Goal: Task Accomplishment & Management: Use online tool/utility

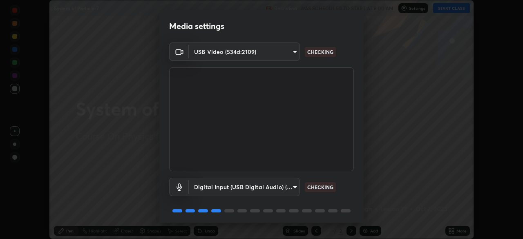
scroll to position [29, 0]
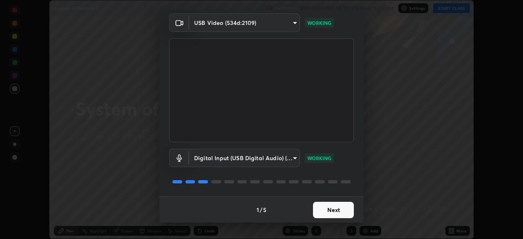
click at [331, 208] on button "Next" at bounding box center [333, 210] width 41 height 16
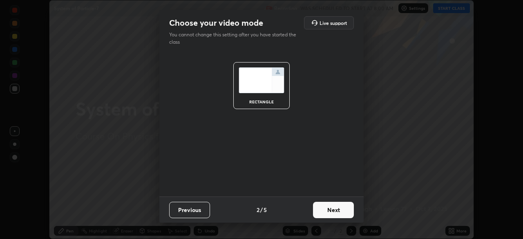
scroll to position [0, 0]
click at [329, 210] on button "Next" at bounding box center [333, 210] width 41 height 16
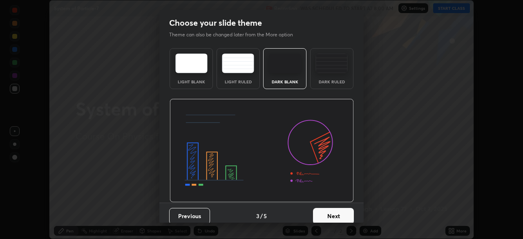
click at [331, 210] on button "Next" at bounding box center [333, 216] width 41 height 16
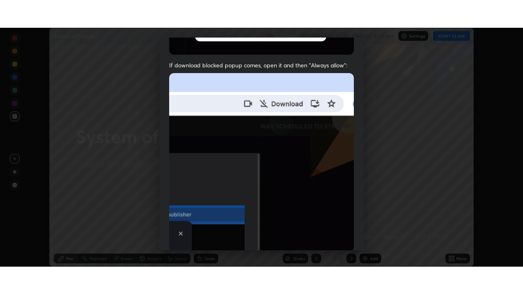
scroll to position [196, 0]
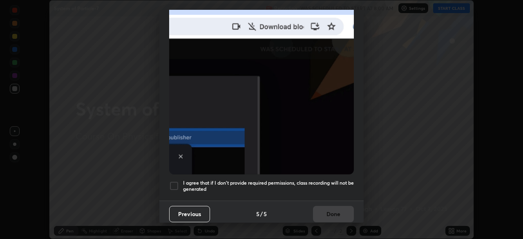
click at [318, 180] on h5 "I agree that if I don't provide required permissions, class recording will not …" at bounding box center [268, 186] width 171 height 13
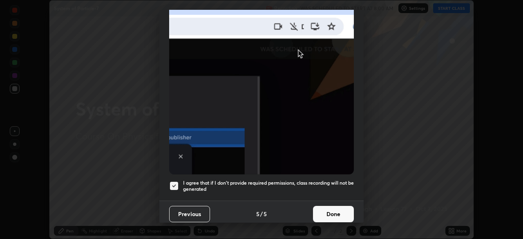
click at [333, 206] on button "Done" at bounding box center [333, 214] width 41 height 16
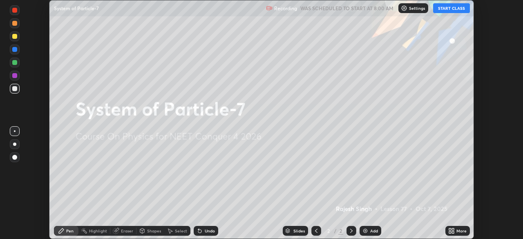
click at [453, 232] on icon at bounding box center [453, 232] width 2 height 2
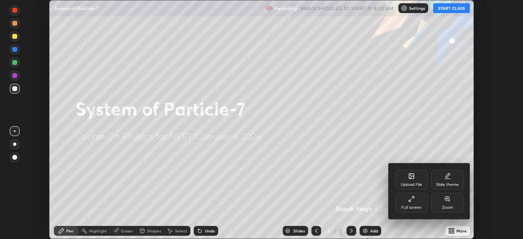
click at [417, 198] on div "Full screen" at bounding box center [411, 203] width 33 height 20
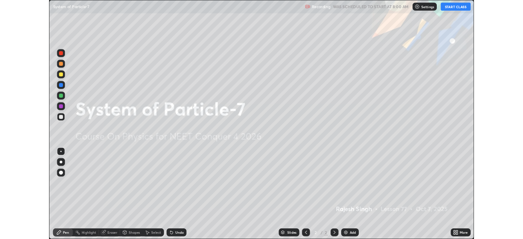
scroll to position [294, 523]
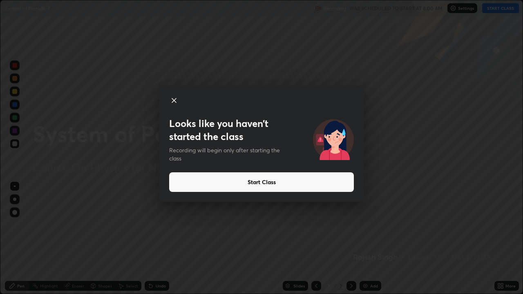
click at [352, 184] on button "Start Class" at bounding box center [261, 182] width 185 height 20
click at [352, 181] on button "Start Class" at bounding box center [261, 182] width 185 height 20
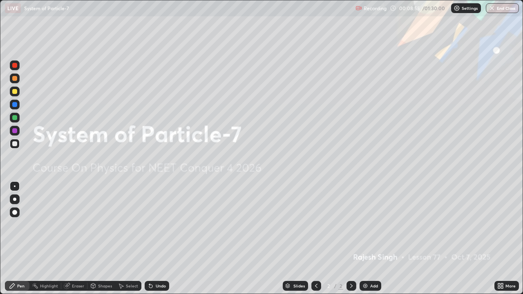
click at [503, 239] on icon at bounding box center [502, 285] width 2 height 2
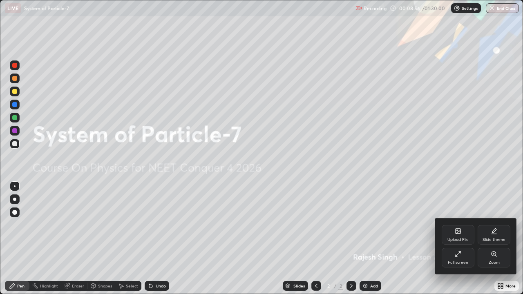
click at [458, 235] on div "Upload File" at bounding box center [458, 235] width 33 height 20
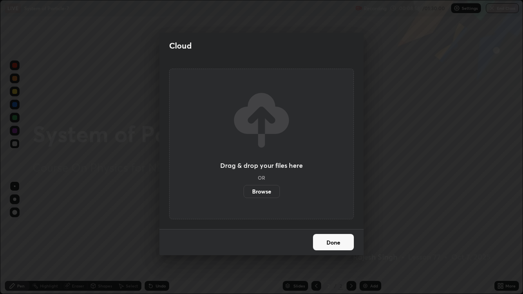
click at [266, 190] on label "Browse" at bounding box center [262, 191] width 36 height 13
click at [244, 190] on input "Browse" at bounding box center [244, 191] width 0 height 13
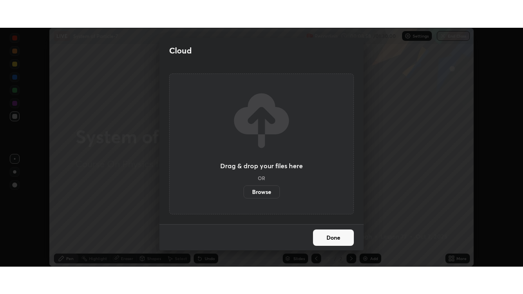
scroll to position [40623, 40339]
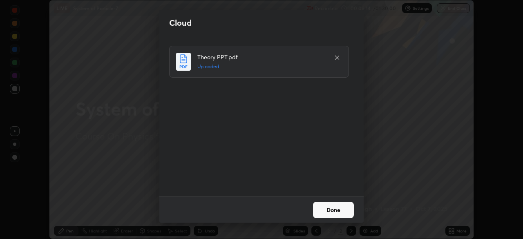
click at [331, 213] on button "Done" at bounding box center [333, 210] width 41 height 16
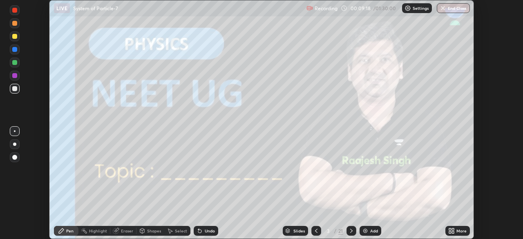
click at [351, 232] on icon at bounding box center [351, 231] width 2 height 4
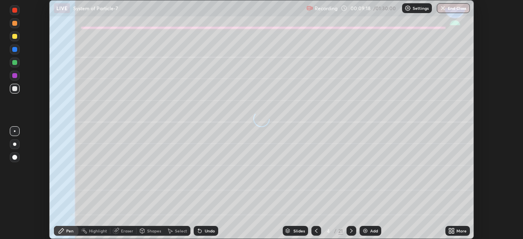
click at [449, 230] on icon at bounding box center [450, 229] width 2 height 2
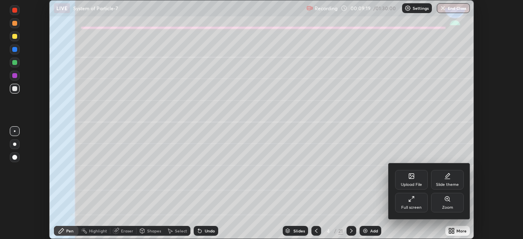
click at [414, 206] on div "Full screen" at bounding box center [411, 208] width 20 height 4
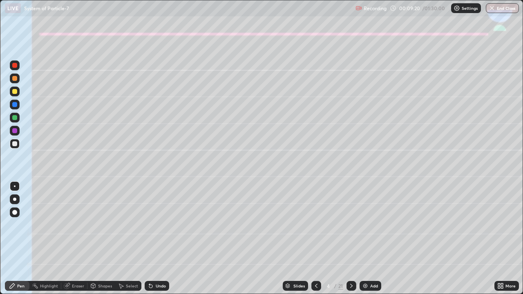
scroll to position [294, 523]
click at [15, 92] on div at bounding box center [14, 91] width 5 height 5
click at [14, 199] on div at bounding box center [14, 199] width 3 height 3
click at [102, 239] on div "Shapes" at bounding box center [105, 286] width 14 height 4
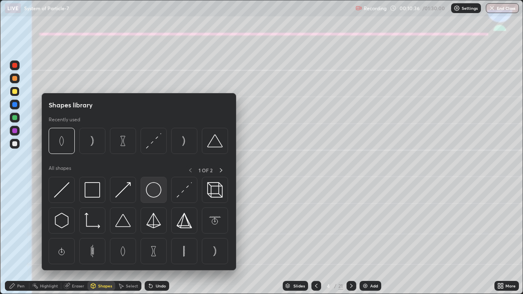
click at [152, 193] on img at bounding box center [154, 190] width 16 height 16
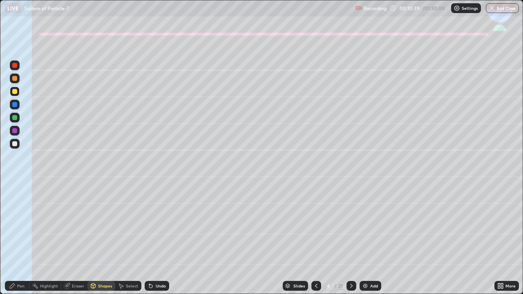
click at [101, 239] on div "Shapes" at bounding box center [105, 286] width 14 height 4
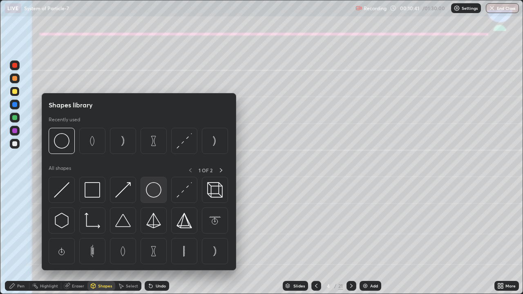
click at [153, 191] on img at bounding box center [154, 190] width 16 height 16
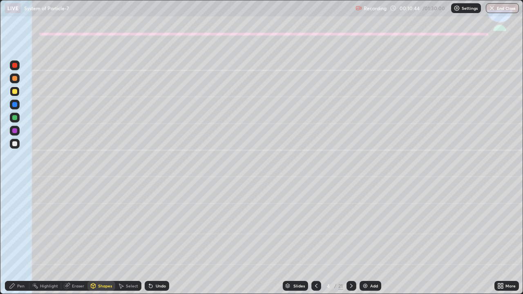
click at [99, 239] on div "Shapes" at bounding box center [101, 286] width 28 height 10
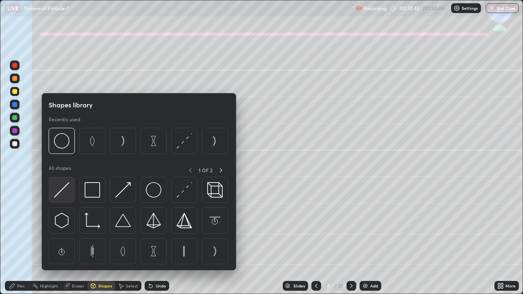
click at [67, 188] on img at bounding box center [62, 190] width 16 height 16
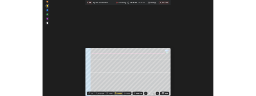
scroll to position [40568, 40339]
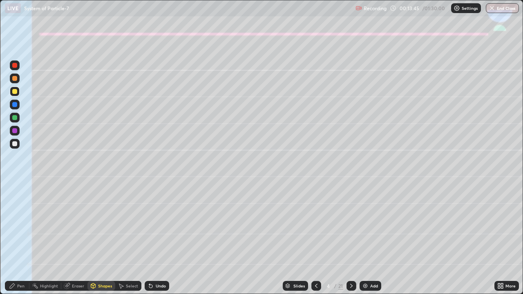
click at [12, 118] on div at bounding box center [14, 117] width 5 height 5
click at [14, 239] on icon at bounding box center [12, 286] width 7 height 7
click at [14, 145] on div at bounding box center [14, 143] width 5 height 5
click at [12, 119] on div at bounding box center [14, 117] width 5 height 5
click at [13, 91] on div at bounding box center [14, 91] width 5 height 5
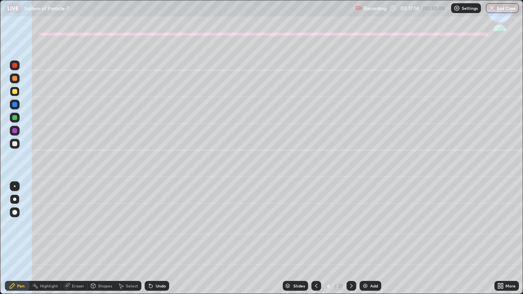
click at [16, 79] on div at bounding box center [14, 78] width 5 height 5
click at [15, 79] on div at bounding box center [14, 78] width 5 height 5
click at [105, 239] on div "Shapes" at bounding box center [105, 286] width 14 height 4
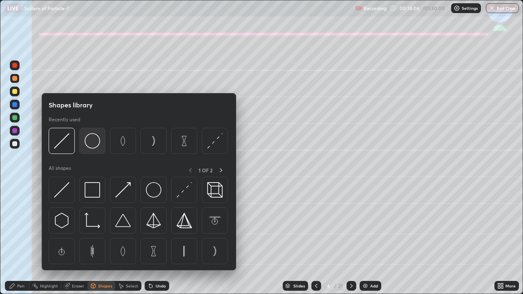
click at [92, 142] on img at bounding box center [93, 141] width 16 height 16
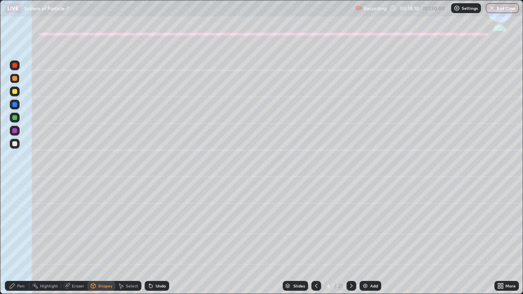
click at [99, 239] on div "Shapes" at bounding box center [105, 286] width 14 height 4
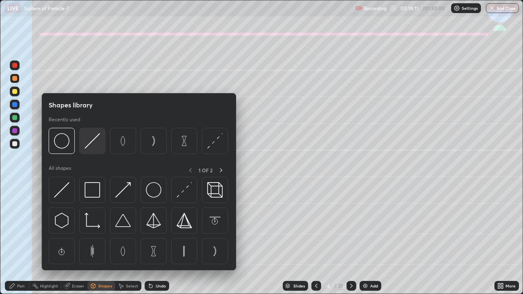
click at [92, 142] on img at bounding box center [93, 141] width 16 height 16
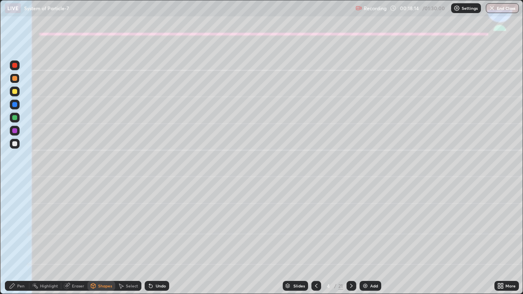
click at [163, 239] on div "Undo" at bounding box center [157, 286] width 25 height 10
click at [20, 239] on div "Pen" at bounding box center [20, 286] width 7 height 4
click at [78, 239] on div "Eraser" at bounding box center [78, 286] width 12 height 4
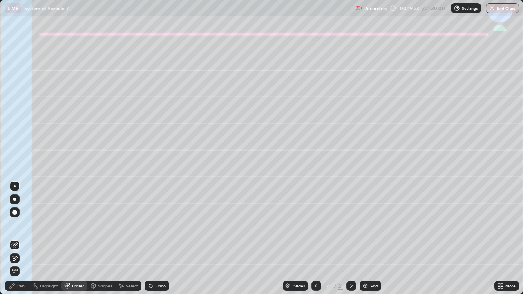
click at [351, 239] on icon at bounding box center [351, 286] width 7 height 7
click at [16, 212] on div at bounding box center [14, 212] width 5 height 5
click at [15, 199] on div at bounding box center [14, 199] width 3 height 3
click at [19, 239] on div "Pen" at bounding box center [20, 286] width 7 height 4
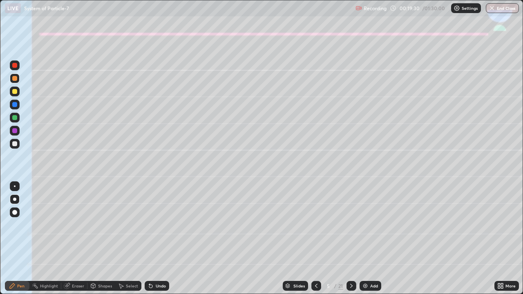
click at [15, 144] on div at bounding box center [14, 143] width 5 height 5
click at [151, 239] on icon at bounding box center [151, 286] width 7 height 7
click at [99, 239] on div "Shapes" at bounding box center [105, 286] width 14 height 4
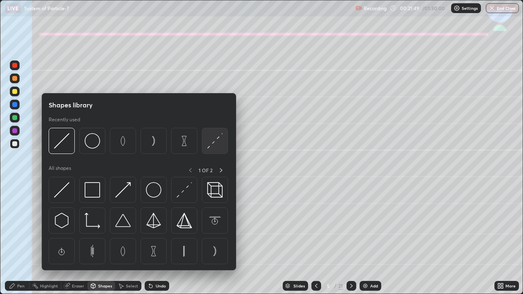
click at [208, 146] on img at bounding box center [215, 141] width 16 height 16
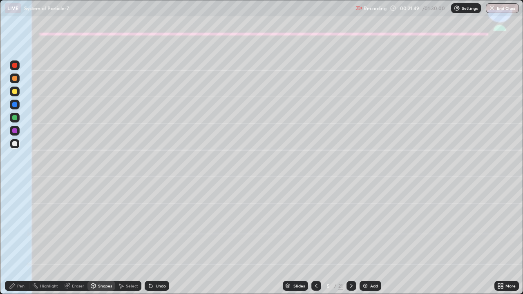
click at [14, 131] on div at bounding box center [14, 130] width 5 height 5
click at [11, 239] on icon at bounding box center [12, 286] width 5 height 5
click at [15, 199] on div at bounding box center [14, 199] width 3 height 3
click at [15, 92] on div at bounding box center [14, 91] width 5 height 5
click at [103, 239] on div "Shapes" at bounding box center [105, 286] width 14 height 4
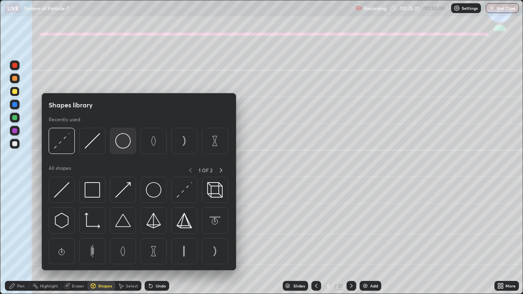
click at [123, 141] on img at bounding box center [123, 141] width 16 height 16
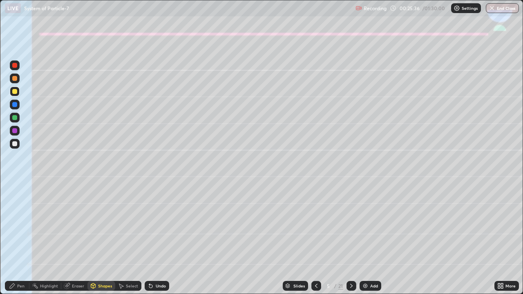
click at [102, 239] on div "Shapes" at bounding box center [105, 286] width 14 height 4
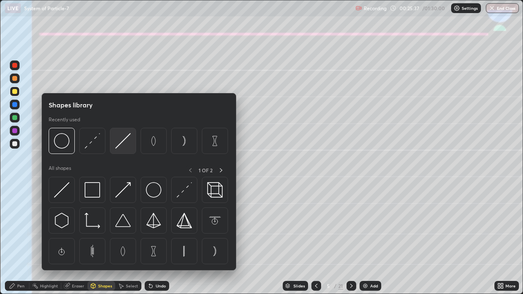
click at [120, 145] on img at bounding box center [123, 141] width 16 height 16
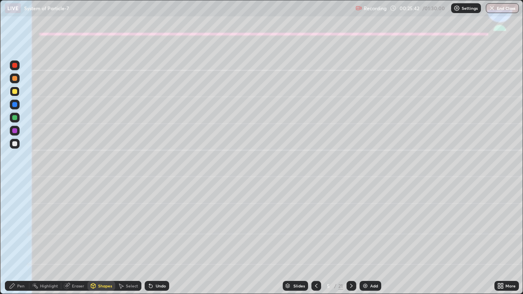
click at [20, 239] on div "Pen" at bounding box center [20, 286] width 7 height 4
click at [13, 145] on div at bounding box center [14, 143] width 5 height 5
click at [351, 239] on icon at bounding box center [351, 286] width 7 height 7
click at [16, 92] on div at bounding box center [14, 91] width 5 height 5
click at [98, 239] on div "Shapes" at bounding box center [105, 286] width 14 height 4
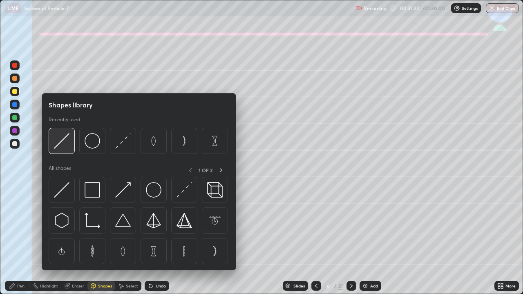
click at [60, 143] on img at bounding box center [62, 141] width 16 height 16
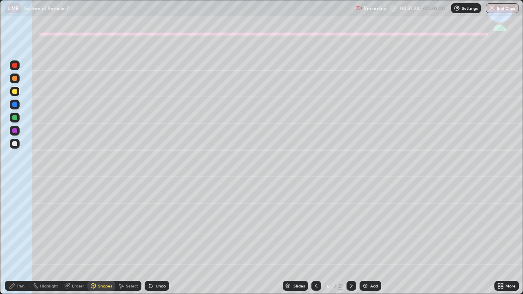
click at [15, 239] on icon at bounding box center [12, 286] width 7 height 7
click at [16, 145] on div at bounding box center [14, 143] width 5 height 5
click at [13, 119] on div at bounding box center [14, 117] width 5 height 5
click at [14, 79] on div at bounding box center [14, 78] width 5 height 5
click at [156, 239] on div "Undo" at bounding box center [161, 286] width 10 height 4
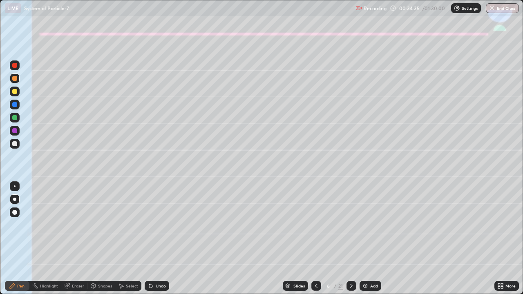
click at [77, 239] on div "Eraser" at bounding box center [78, 286] width 12 height 4
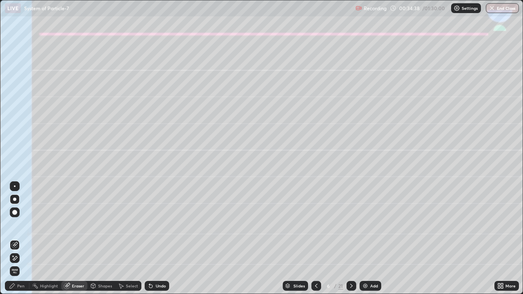
click at [22, 239] on div "Pen" at bounding box center [20, 286] width 7 height 4
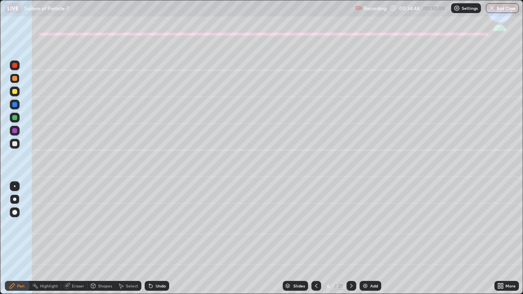
click at [74, 239] on div "Eraser" at bounding box center [78, 286] width 12 height 4
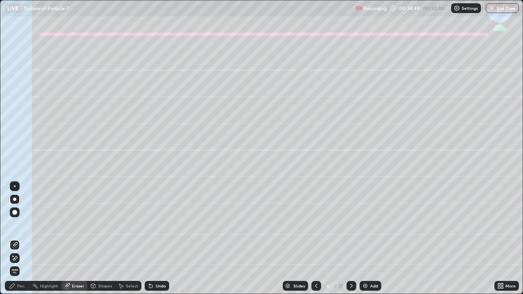
click at [24, 239] on div "Pen" at bounding box center [17, 286] width 25 height 10
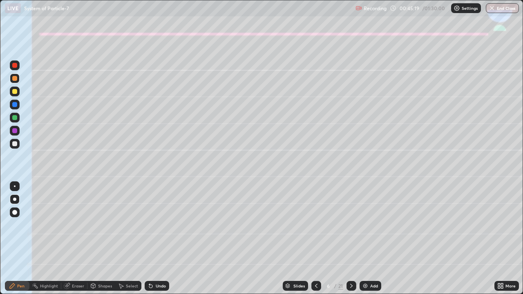
click at [351, 239] on icon at bounding box center [351, 286] width 7 height 7
click at [15, 92] on div at bounding box center [14, 91] width 5 height 5
click at [15, 143] on div at bounding box center [14, 143] width 5 height 5
click at [11, 148] on div at bounding box center [15, 144] width 10 height 10
click at [149, 239] on icon at bounding box center [149, 284] width 1 height 1
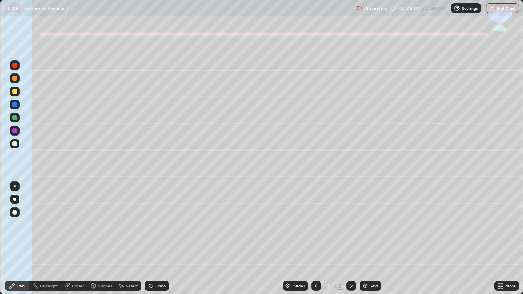
click at [149, 239] on icon at bounding box center [149, 284] width 1 height 1
click at [157, 239] on div "Undo" at bounding box center [161, 286] width 10 height 4
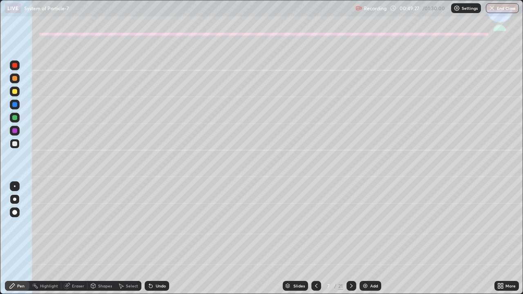
click at [75, 239] on div "Eraser" at bounding box center [78, 286] width 12 height 4
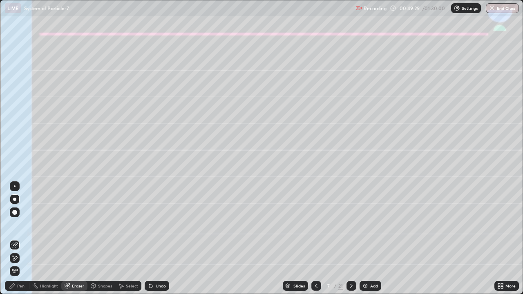
click at [24, 239] on div "Pen" at bounding box center [17, 286] width 25 height 10
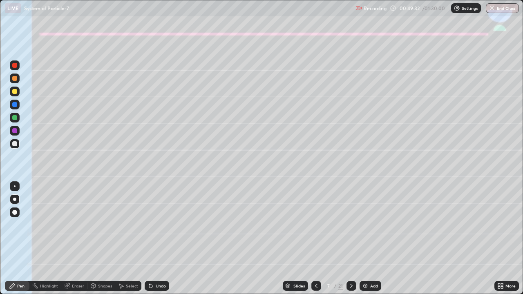
click at [80, 239] on div "Eraser" at bounding box center [78, 286] width 12 height 4
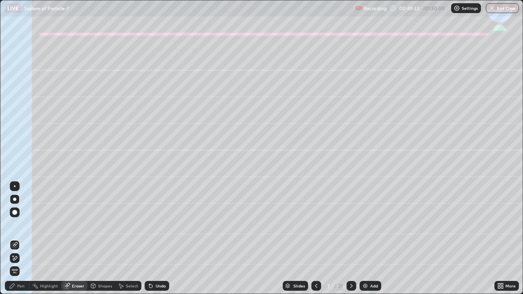
click at [22, 239] on div "Pen" at bounding box center [20, 286] width 7 height 4
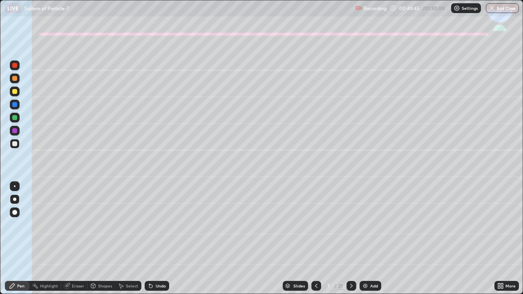
click at [79, 239] on div "Eraser" at bounding box center [78, 286] width 12 height 4
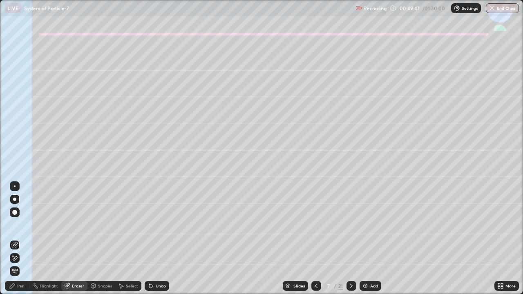
click at [23, 239] on div "Pen" at bounding box center [20, 286] width 7 height 4
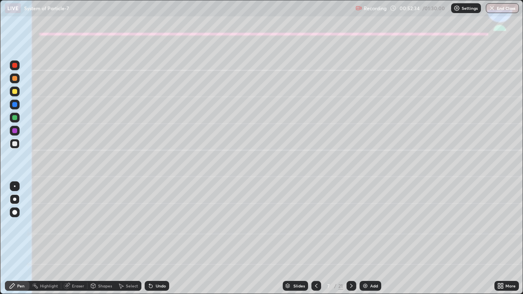
click at [101, 239] on div "Shapes" at bounding box center [105, 286] width 14 height 4
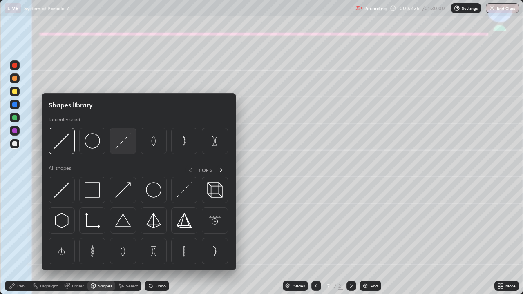
click at [119, 145] on img at bounding box center [123, 141] width 16 height 16
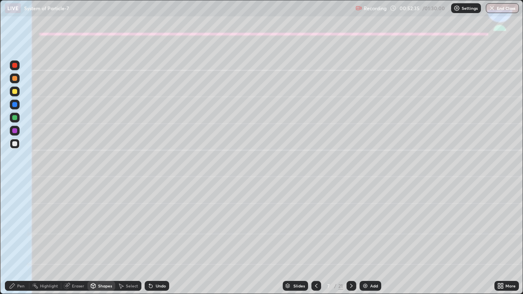
click at [16, 132] on div at bounding box center [14, 130] width 5 height 5
click at [351, 239] on icon at bounding box center [351, 286] width 7 height 7
click at [13, 118] on div at bounding box center [14, 117] width 5 height 5
click at [16, 239] on div "Pen" at bounding box center [17, 286] width 25 height 10
click at [15, 145] on div at bounding box center [14, 143] width 5 height 5
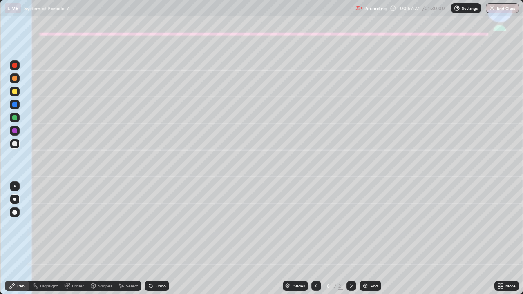
click at [156, 239] on div "Undo" at bounding box center [161, 286] width 10 height 4
click at [157, 239] on div "Undo" at bounding box center [161, 286] width 10 height 4
click at [149, 239] on icon at bounding box center [149, 284] width 1 height 1
click at [159, 239] on div "Undo" at bounding box center [157, 286] width 25 height 10
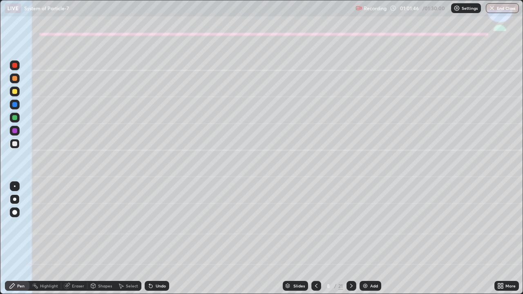
click at [351, 239] on icon at bounding box center [351, 286] width 7 height 7
click at [12, 107] on div at bounding box center [15, 105] width 10 height 10
click at [10, 119] on div at bounding box center [15, 118] width 10 height 10
click at [159, 239] on div "Undo" at bounding box center [157, 286] width 25 height 10
click at [159, 239] on div "Undo" at bounding box center [161, 286] width 10 height 4
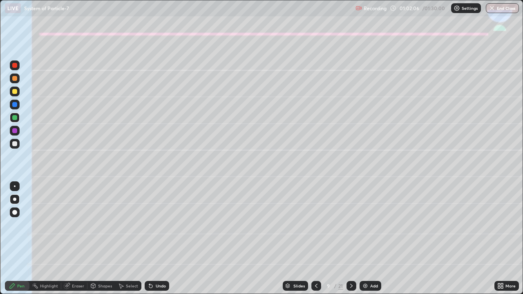
click at [158, 239] on div "Undo" at bounding box center [157, 286] width 25 height 10
click at [153, 239] on div "Undo" at bounding box center [157, 286] width 25 height 10
click at [13, 146] on div at bounding box center [14, 143] width 5 height 5
click at [101, 239] on div "Shapes" at bounding box center [101, 286] width 28 height 10
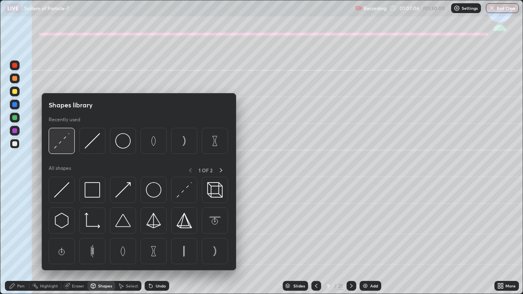
click at [60, 140] on img at bounding box center [62, 141] width 16 height 16
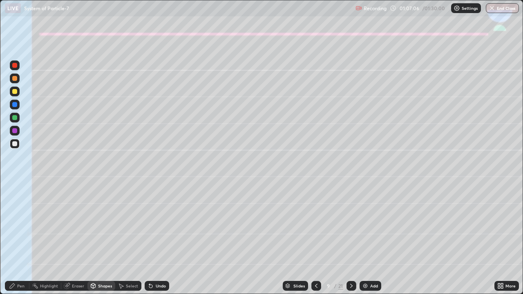
click at [15, 131] on div at bounding box center [14, 130] width 5 height 5
click at [20, 239] on div "Pen" at bounding box center [20, 286] width 7 height 4
click at [16, 93] on div at bounding box center [14, 91] width 5 height 5
click at [163, 239] on div "Undo" at bounding box center [161, 286] width 10 height 4
click at [161, 239] on div "Undo" at bounding box center [161, 286] width 10 height 4
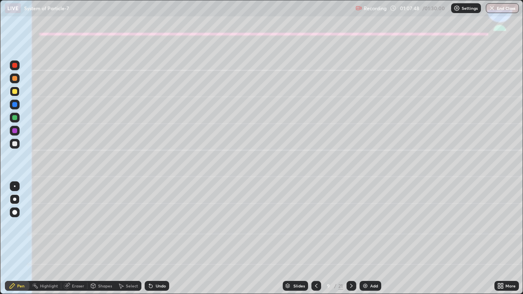
click at [13, 144] on div at bounding box center [14, 143] width 5 height 5
click at [156, 239] on div "Undo" at bounding box center [161, 286] width 10 height 4
click at [351, 239] on icon at bounding box center [351, 286] width 7 height 7
click at [13, 91] on div at bounding box center [14, 91] width 5 height 5
click at [100, 239] on div "Shapes" at bounding box center [105, 286] width 14 height 4
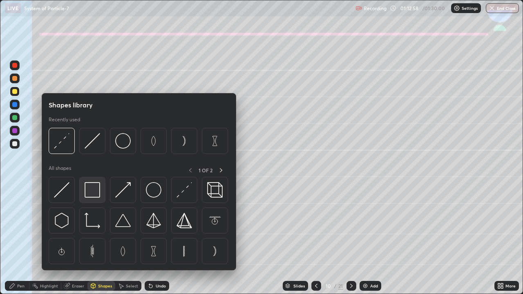
click at [90, 190] on img at bounding box center [93, 190] width 16 height 16
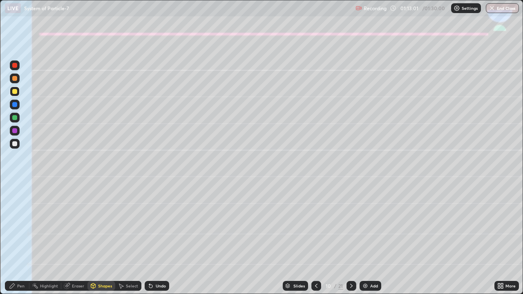
click at [20, 239] on div "Pen" at bounding box center [20, 286] width 7 height 4
click at [13, 143] on div at bounding box center [14, 143] width 5 height 5
click at [78, 239] on div "Eraser" at bounding box center [78, 286] width 12 height 4
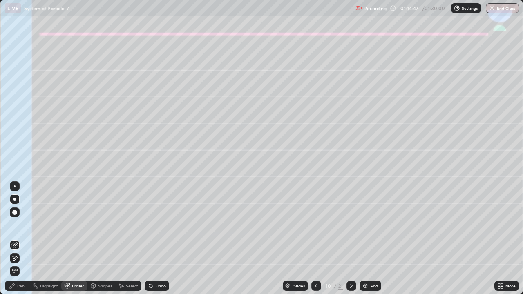
click at [22, 239] on div "Pen" at bounding box center [20, 286] width 7 height 4
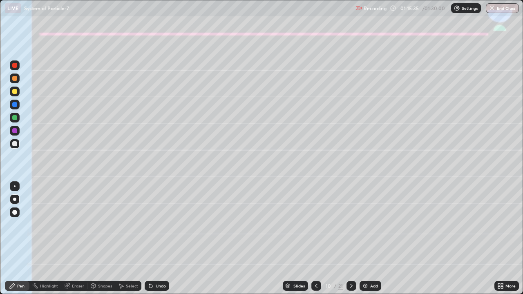
click at [504, 8] on button "End Class" at bounding box center [502, 8] width 33 height 10
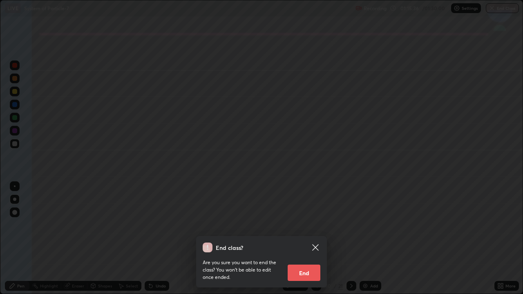
click at [309, 239] on button "End" at bounding box center [304, 273] width 33 height 16
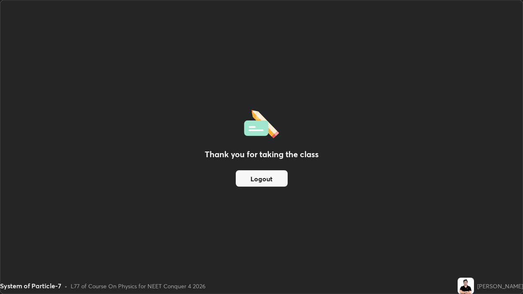
click at [261, 180] on button "Logout" at bounding box center [262, 178] width 52 height 16
click at [270, 180] on button "Logout" at bounding box center [262, 178] width 52 height 16
click at [263, 181] on button "Logout" at bounding box center [262, 178] width 52 height 16
click at [257, 185] on button "Logout" at bounding box center [262, 178] width 52 height 16
click at [258, 186] on button "Logout" at bounding box center [262, 178] width 52 height 16
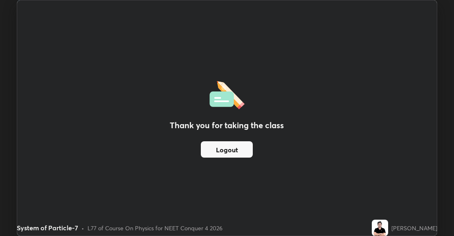
scroll to position [236, 454]
